Goal: Understand process/instructions

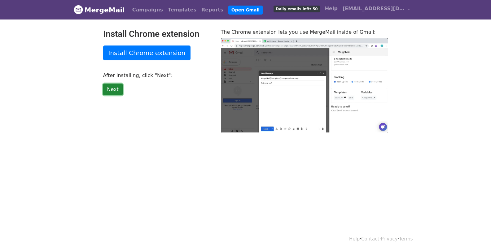
click at [112, 89] on link "Next" at bounding box center [113, 90] width 20 height 12
type input "20.15"
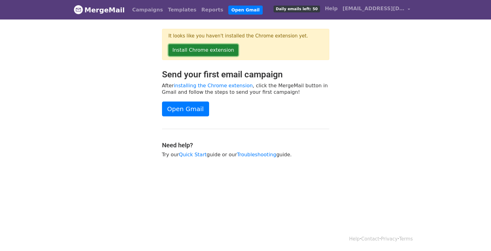
click at [196, 52] on link "Install Chrome extension" at bounding box center [204, 50] width 70 height 12
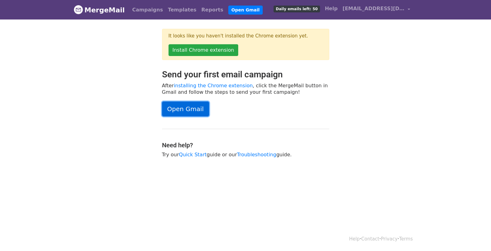
click at [192, 113] on link "Open Gmail" at bounding box center [185, 109] width 47 height 15
